Goal: Task Accomplishment & Management: Manage account settings

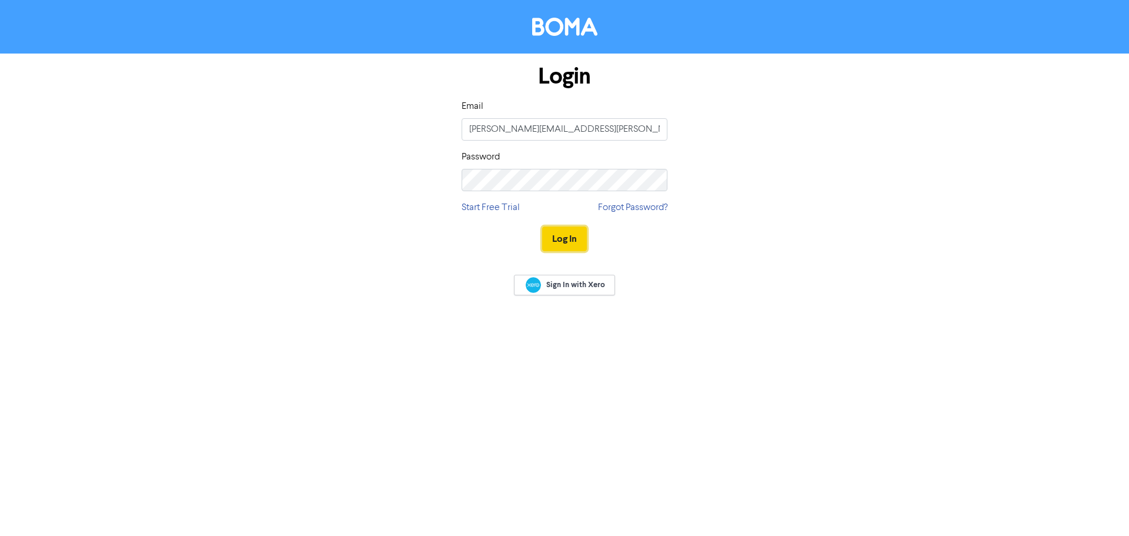
click at [570, 238] on button "Log In" at bounding box center [564, 238] width 45 height 25
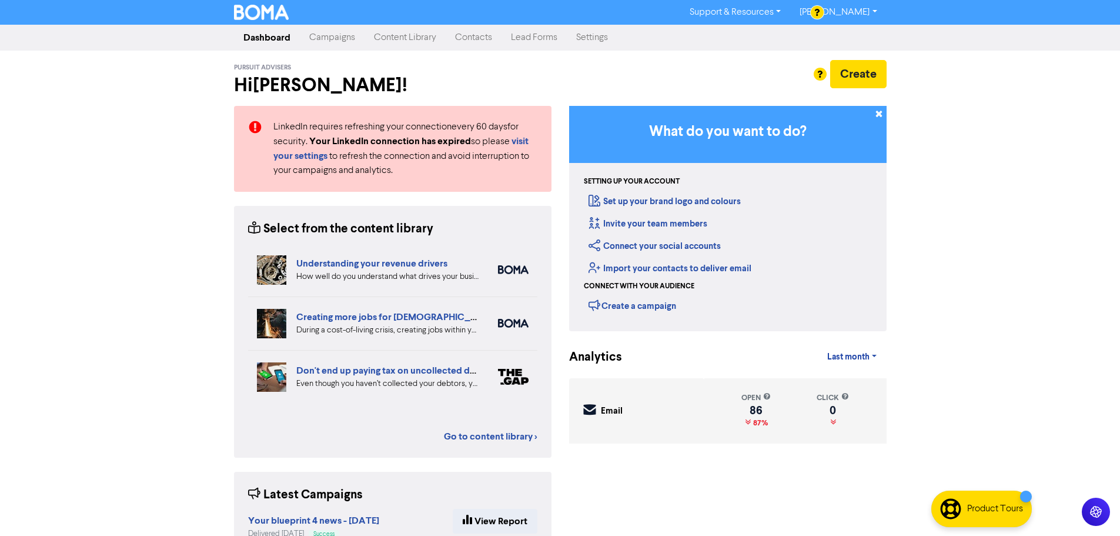
click at [598, 41] on link "Settings" at bounding box center [592, 38] width 51 height 24
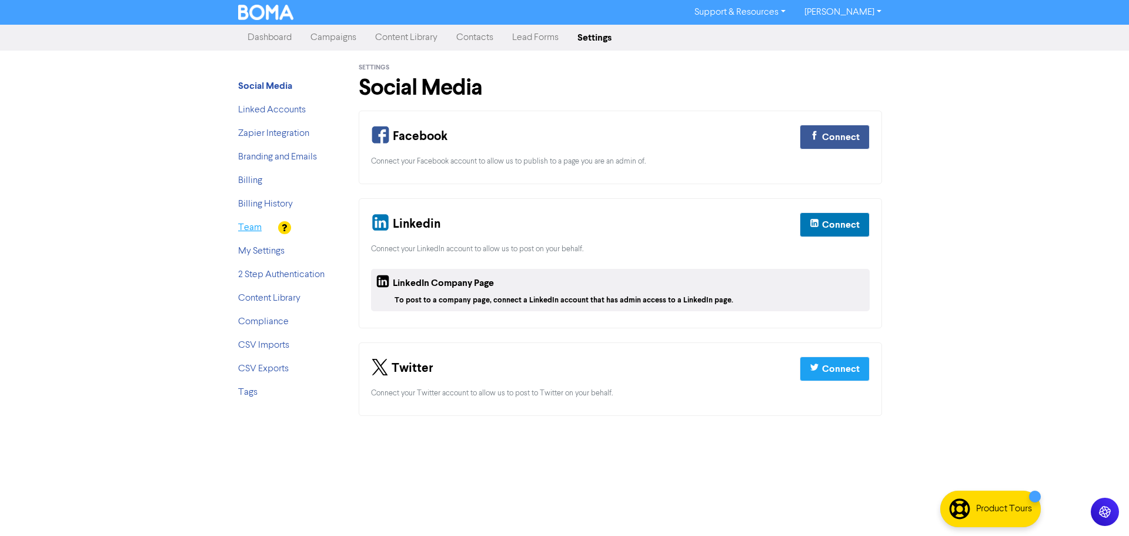
click at [257, 232] on link "Team" at bounding box center [250, 227] width 24 height 9
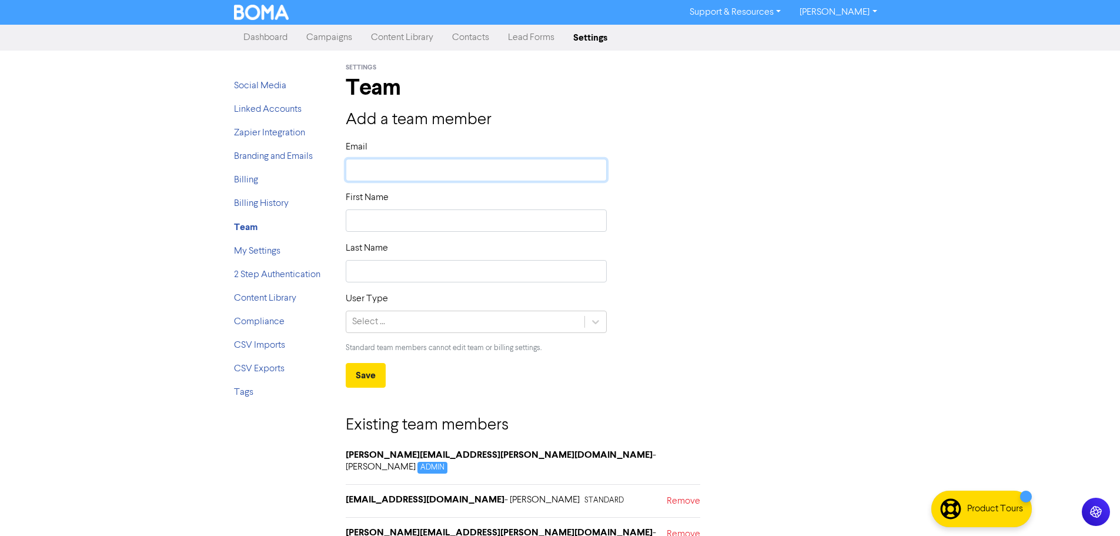
click at [425, 165] on input "text" at bounding box center [477, 170] width 262 height 22
paste input "[EMAIL_ADDRESS][PERSON_NAME][DOMAIN_NAME]"
type input "[EMAIL_ADDRESS][PERSON_NAME][DOMAIN_NAME]"
click at [406, 223] on input "text" at bounding box center [477, 220] width 262 height 22
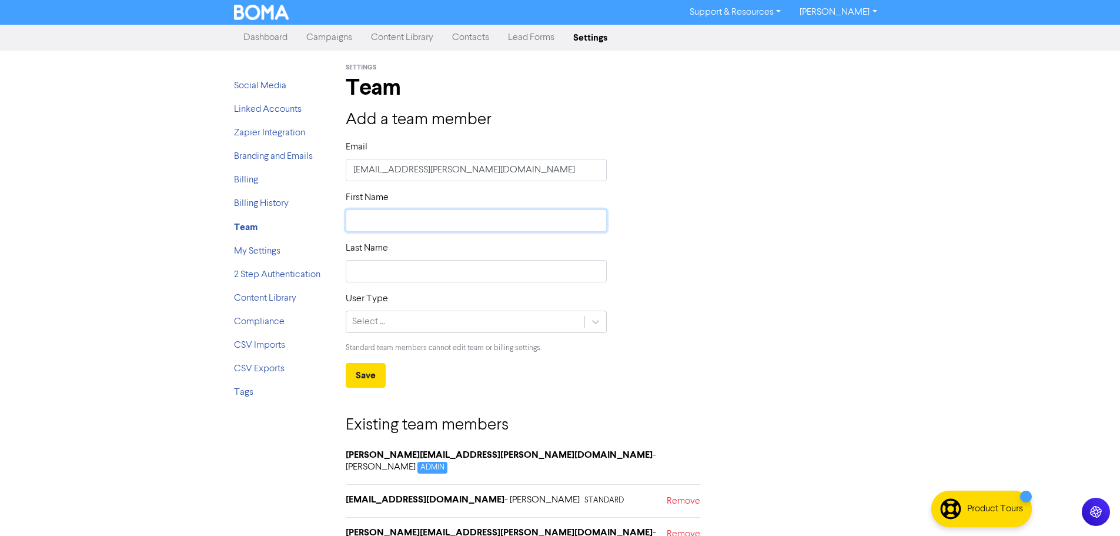
type input "J"
type input "Je"
type input "Jes"
type input "[PERSON_NAME]"
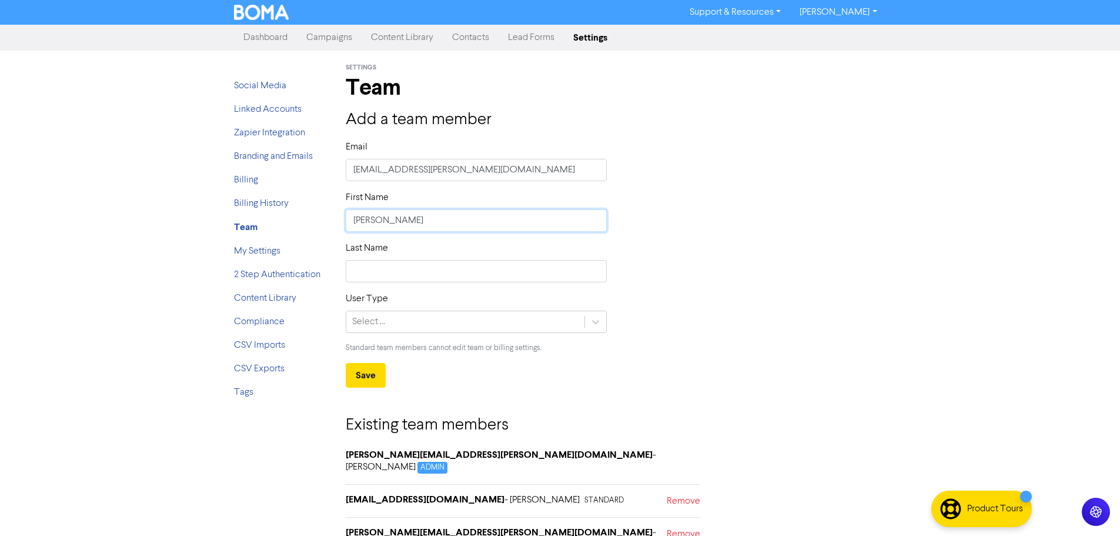
type input "[PERSON_NAME]"
click at [384, 278] on input "text" at bounding box center [477, 271] width 262 height 22
type input "[PERSON_NAME]"
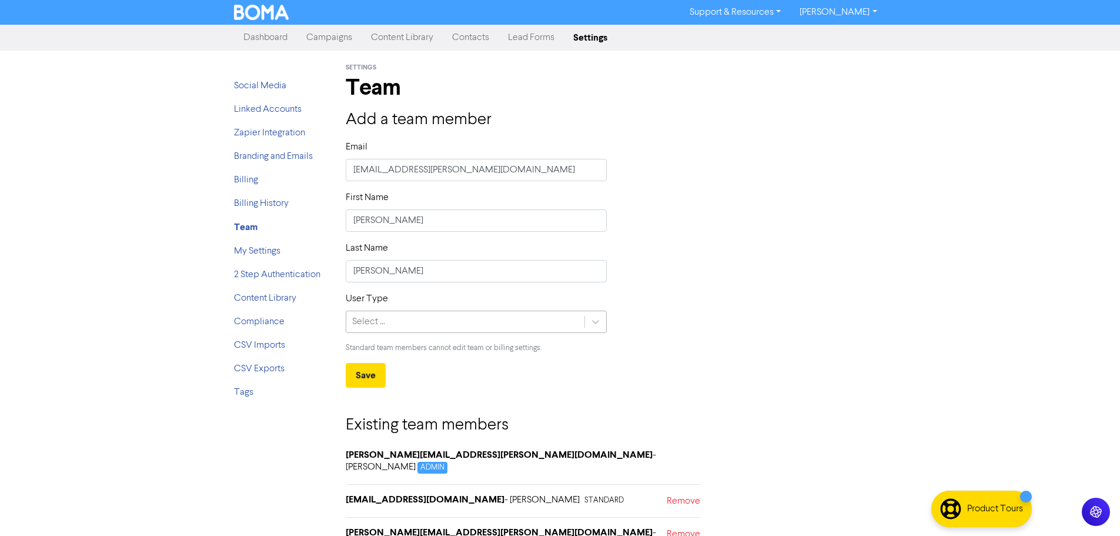
drag, startPoint x: 530, startPoint y: 325, endPoint x: 571, endPoint y: 323, distance: 40.6
click at [531, 325] on div "Select ..." at bounding box center [465, 321] width 239 height 21
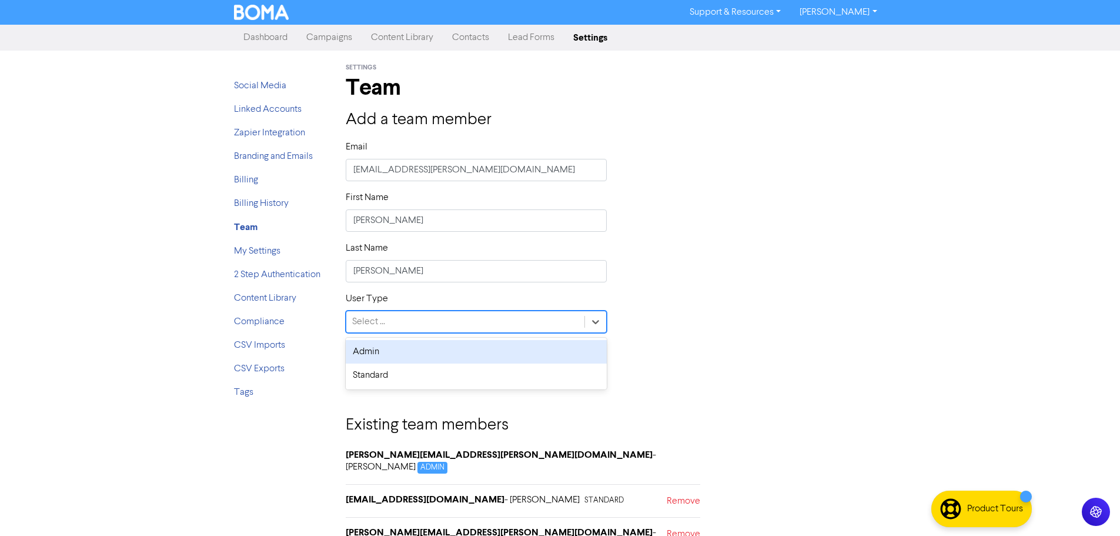
click at [468, 346] on div "Admin" at bounding box center [477, 352] width 262 height 24
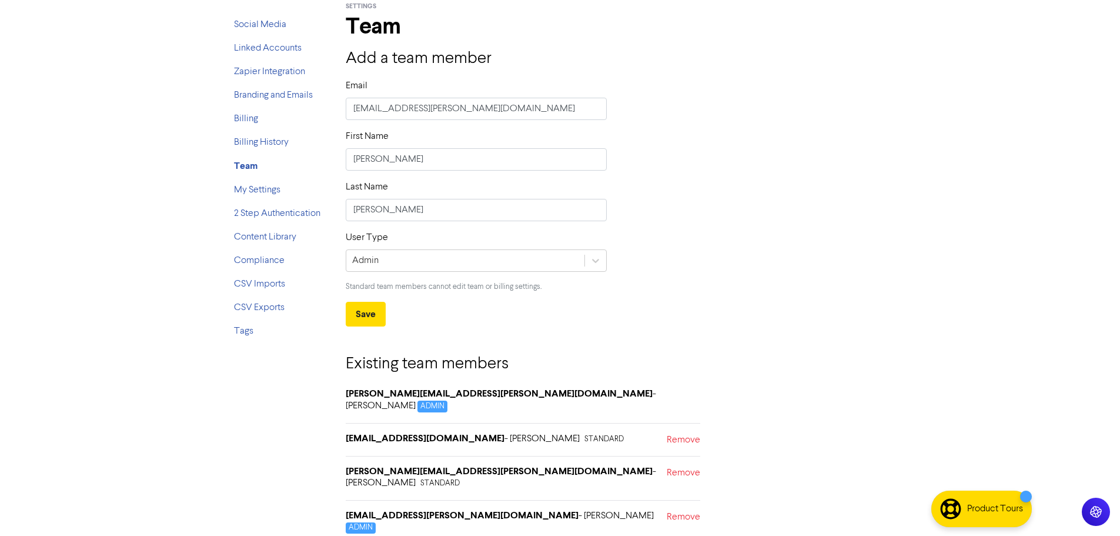
scroll to position [118, 0]
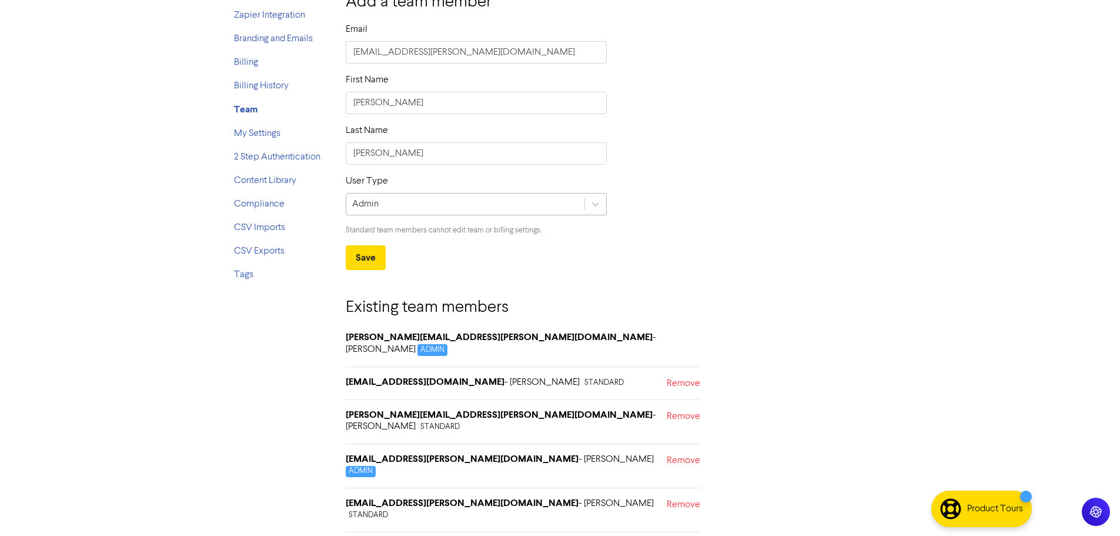
click at [576, 208] on div "Admin" at bounding box center [465, 203] width 239 height 21
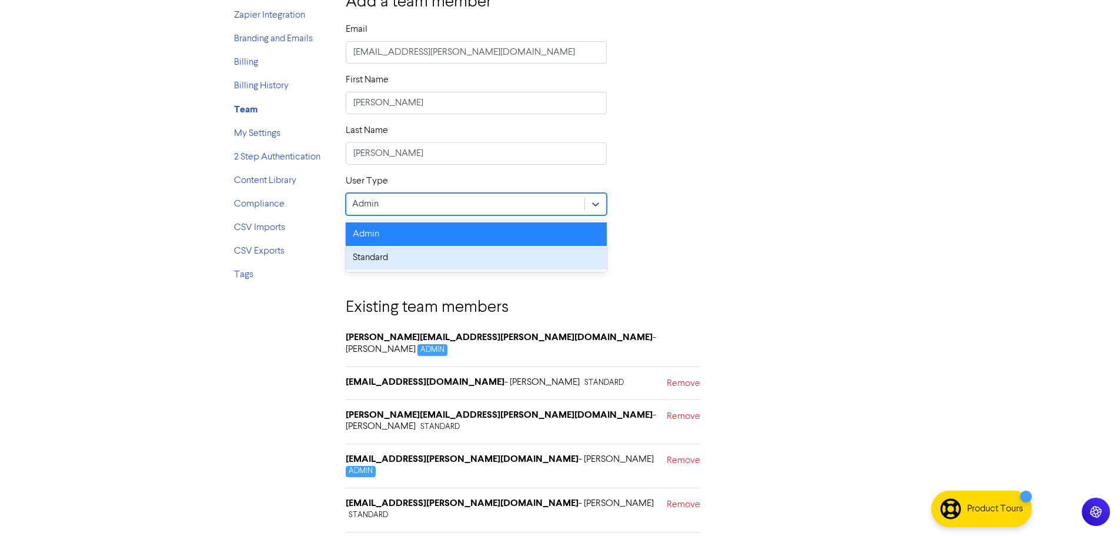
click at [406, 260] on div "Standard" at bounding box center [477, 258] width 262 height 24
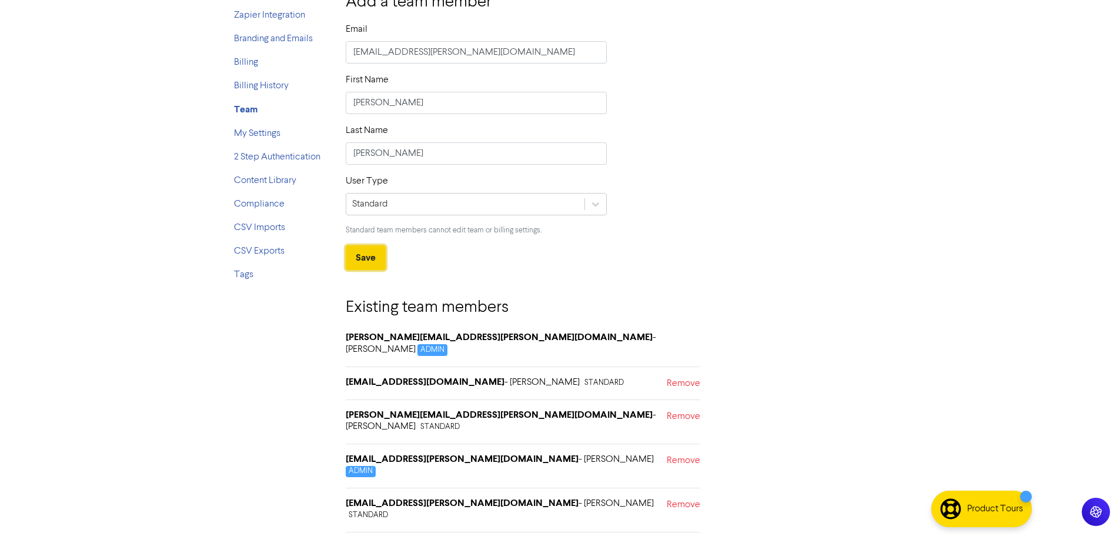
click at [353, 259] on button "Save" at bounding box center [366, 257] width 40 height 25
